Goal: Transaction & Acquisition: Purchase product/service

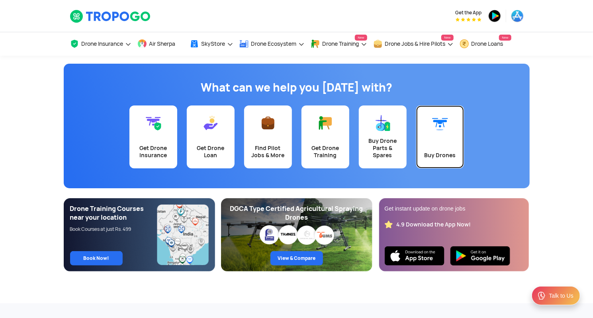
click at [437, 131] on link "Buy Drones" at bounding box center [440, 137] width 48 height 63
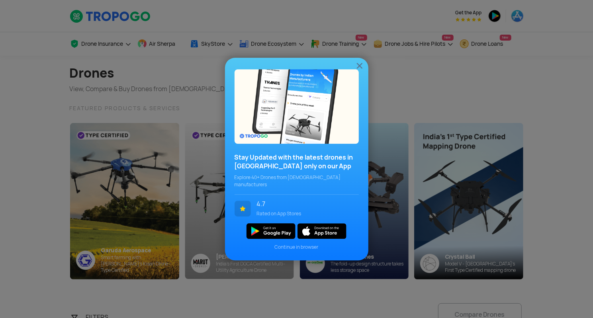
click at [360, 67] on img at bounding box center [360, 66] width 10 height 10
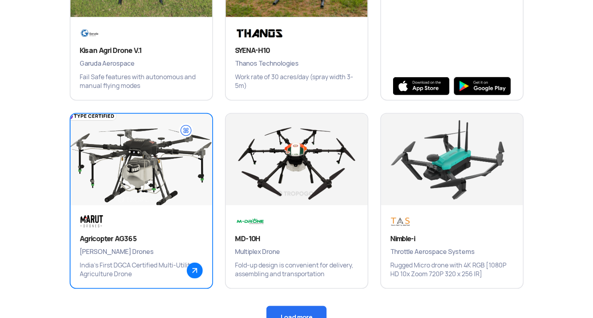
scroll to position [518, 0]
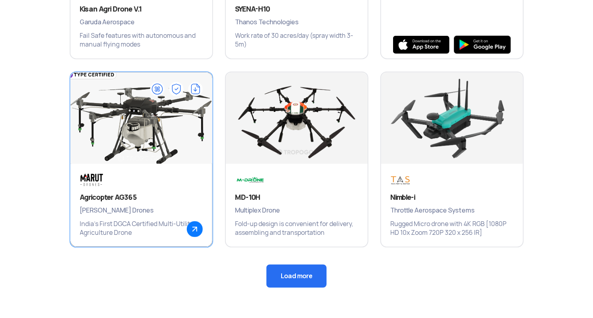
click at [160, 184] on div "Agricopter AG365 Marut Drones India’s First DGCA Certified Multi-Utility Agricu…" at bounding box center [141, 205] width 142 height 83
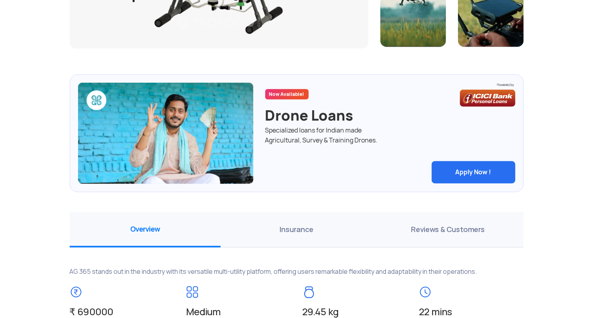
scroll to position [438, 0]
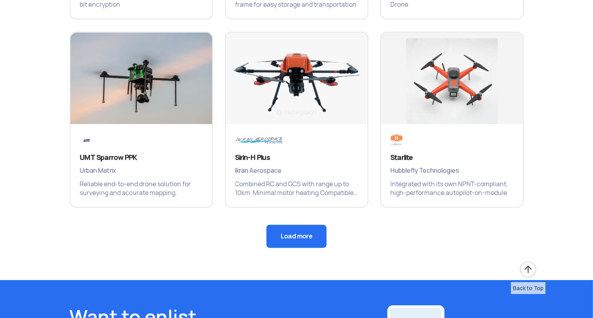
scroll to position [2115, 0]
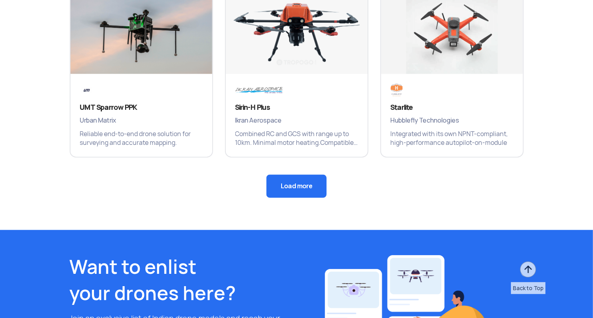
click at [309, 184] on button "Load more" at bounding box center [296, 186] width 60 height 23
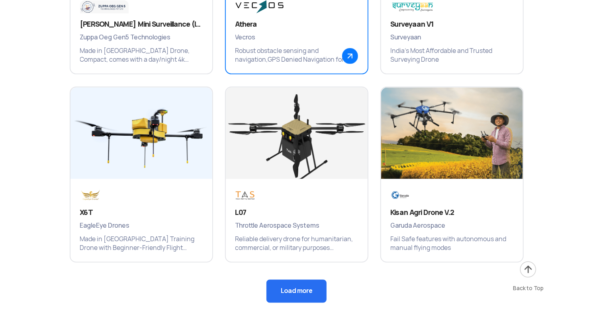
scroll to position [2434, 0]
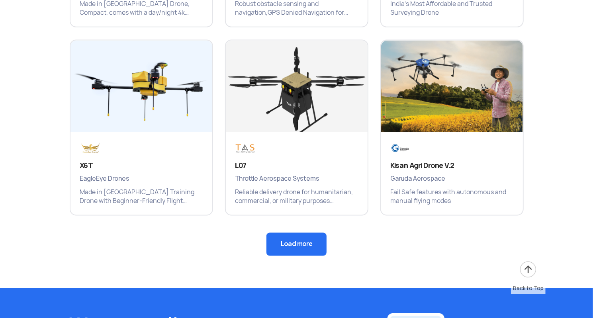
click at [294, 248] on button "Load more" at bounding box center [296, 244] width 60 height 23
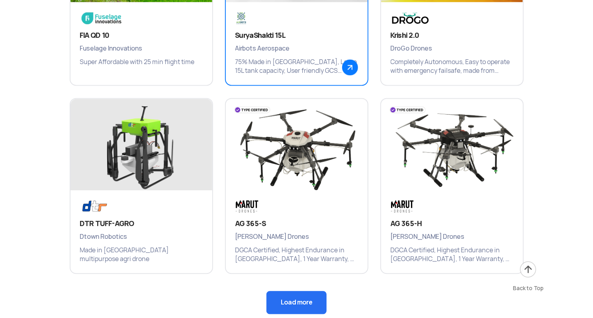
scroll to position [2951, 0]
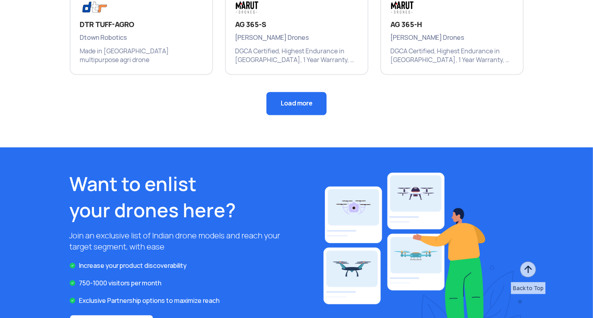
click at [302, 114] on button "Load more" at bounding box center [296, 103] width 60 height 23
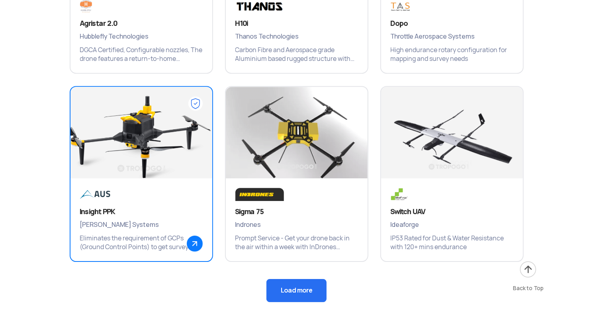
scroll to position [3190, 0]
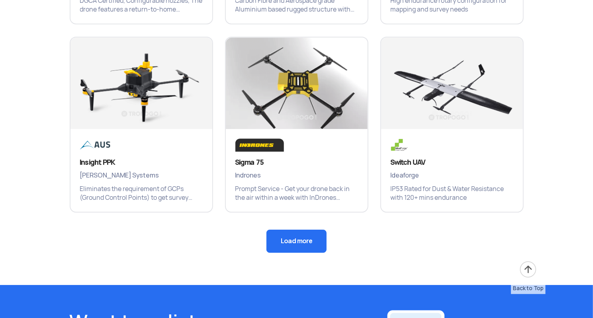
drag, startPoint x: 271, startPoint y: 224, endPoint x: 273, endPoint y: 231, distance: 6.8
click at [285, 233] on button "Load more" at bounding box center [296, 241] width 60 height 23
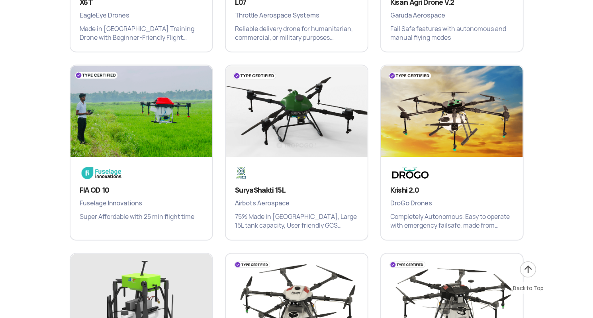
scroll to position [2633, 0]
